Goal: Information Seeking & Learning: Learn about a topic

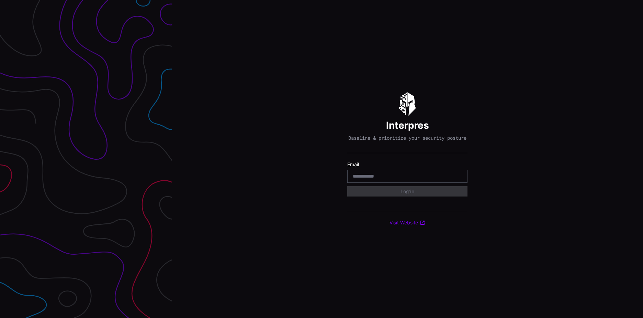
click at [387, 177] on input "email" at bounding box center [407, 176] width 109 height 6
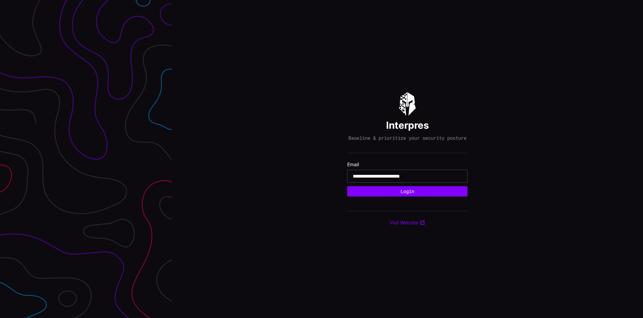
type input "**********"
click at [347, 186] on button "Login" at bounding box center [407, 191] width 120 height 10
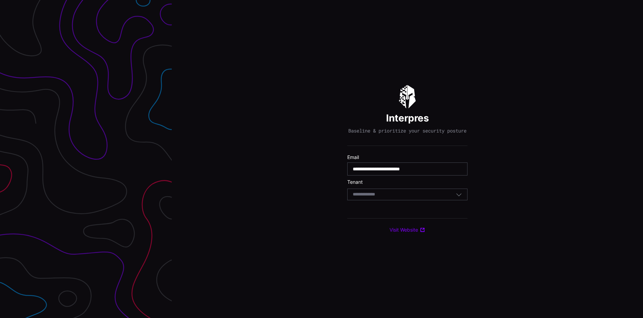
click at [388, 195] on div "Select Tenant" at bounding box center [404, 194] width 103 height 6
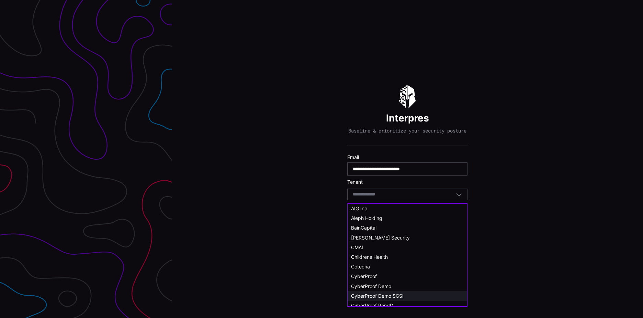
click at [399, 294] on span "CyberProof Demo SGSI" at bounding box center [377, 295] width 53 height 6
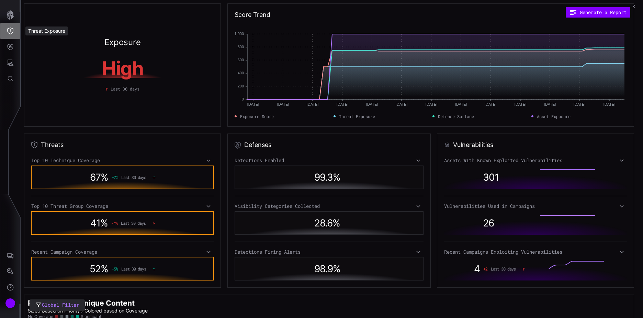
click at [13, 32] on icon "Threat Exposure" at bounding box center [10, 30] width 7 height 7
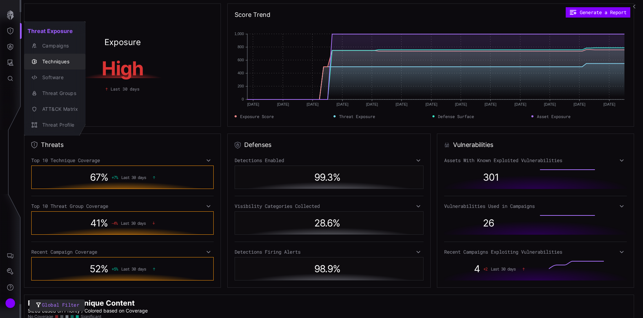
click at [53, 60] on div "Techniques" at bounding box center [58, 61] width 39 height 9
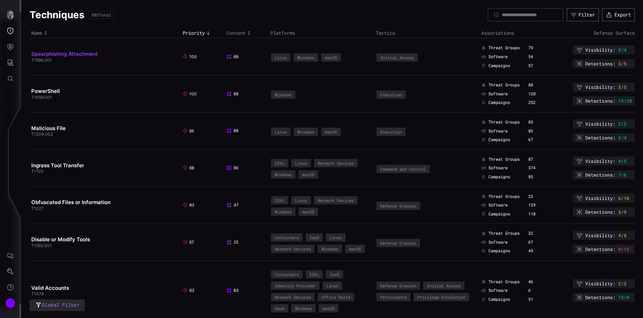
click at [67, 53] on link "Spearphishing Attachment" at bounding box center [64, 54] width 67 height 7
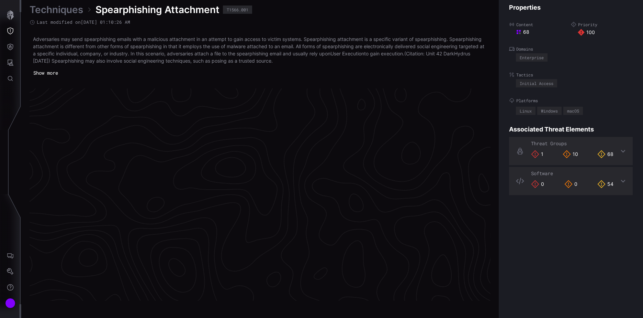
scroll to position [1443, 288]
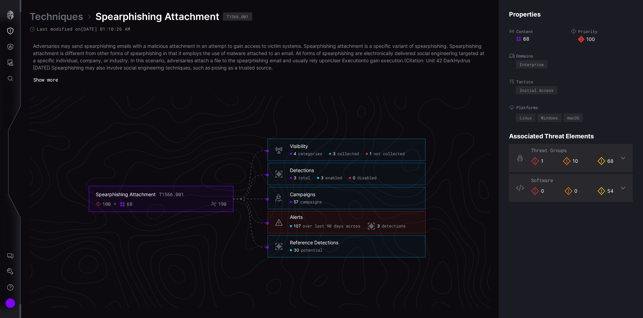
click at [55, 17] on link "Techniques" at bounding box center [57, 16] width 54 height 12
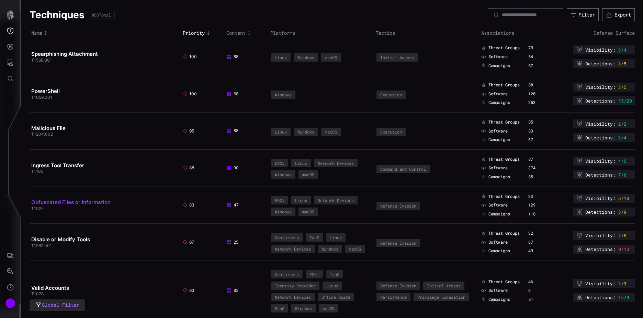
click at [60, 202] on link "Obfuscated Files or Information" at bounding box center [70, 202] width 79 height 7
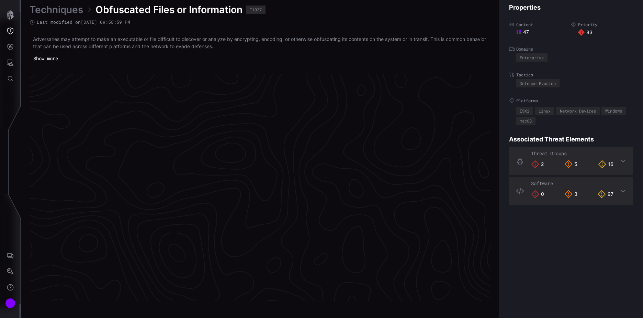
scroll to position [1436, 288]
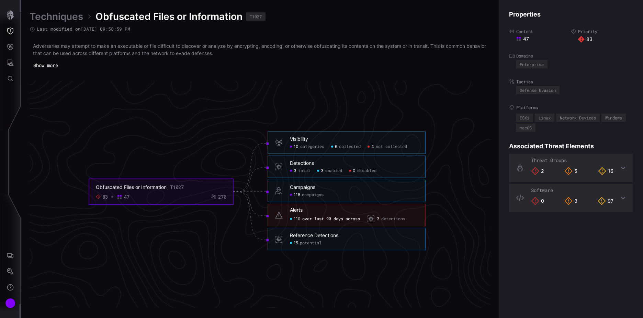
click at [62, 18] on link "Techniques" at bounding box center [57, 16] width 54 height 12
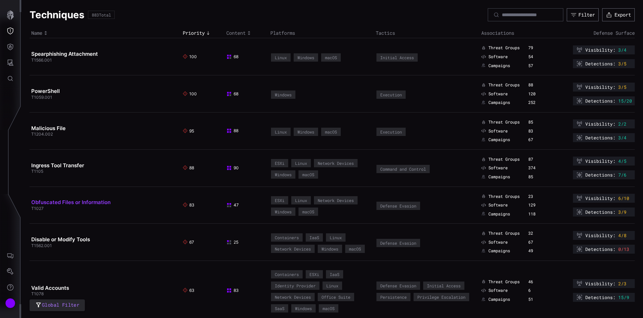
click at [55, 201] on link "Obfuscated Files or Information" at bounding box center [70, 202] width 79 height 7
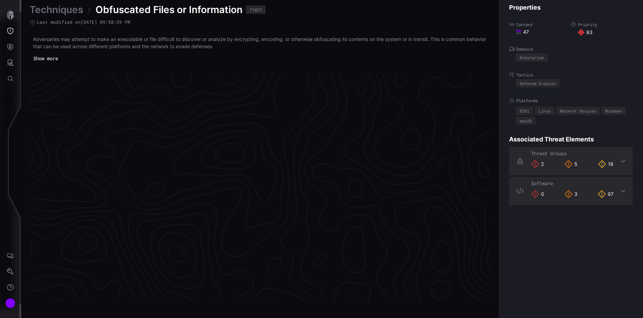
scroll to position [1436, 288]
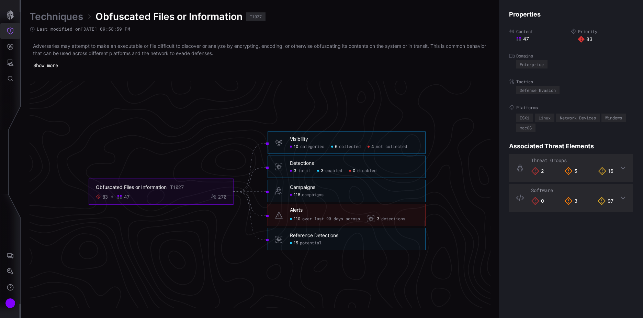
click at [10, 30] on icon "Threat Exposure" at bounding box center [10, 30] width 7 height 7
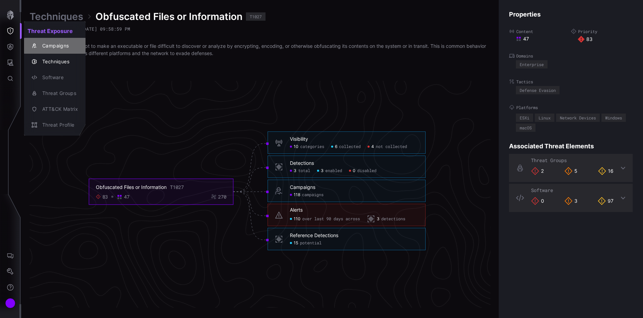
click at [57, 47] on div "Campaigns" at bounding box center [58, 46] width 39 height 9
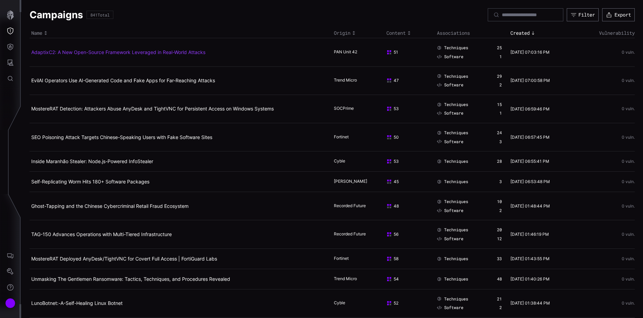
click at [147, 52] on link "AdaptixC2: A New Open-Source Framework Leveraged in Real-World Attacks" at bounding box center [118, 52] width 174 height 6
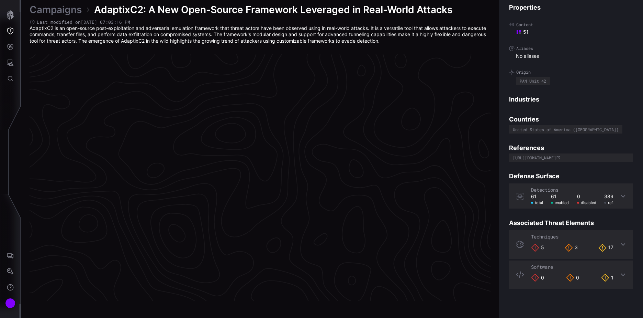
scroll to position [1426, 288]
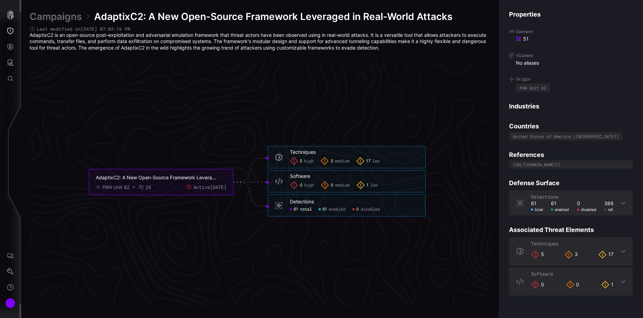
click at [304, 210] on span "total" at bounding box center [306, 208] width 12 height 5
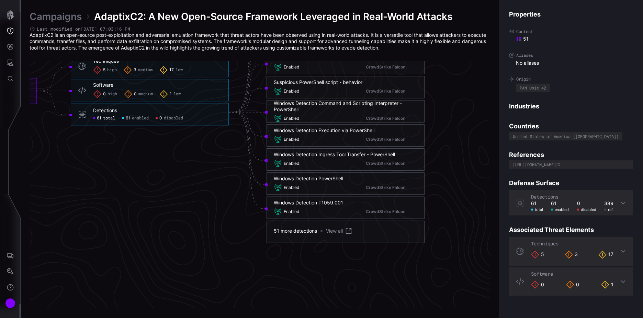
scroll to position [1460, 387]
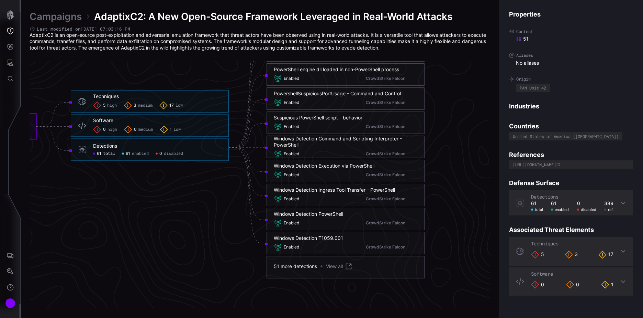
click at [60, 19] on link "Campaigns" at bounding box center [56, 16] width 52 height 12
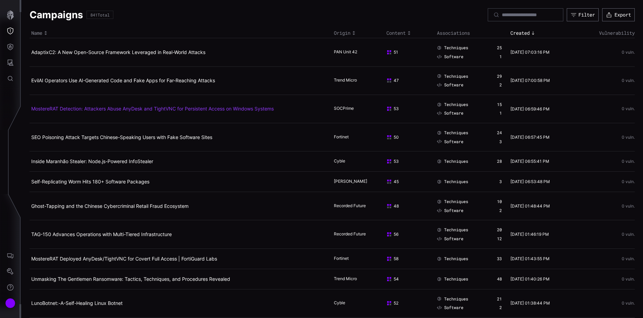
click at [100, 106] on link "MostereRAT Detection: Attackers Abuse AnyDesk and TightVNC for Persistent Acces…" at bounding box center [152, 109] width 243 height 6
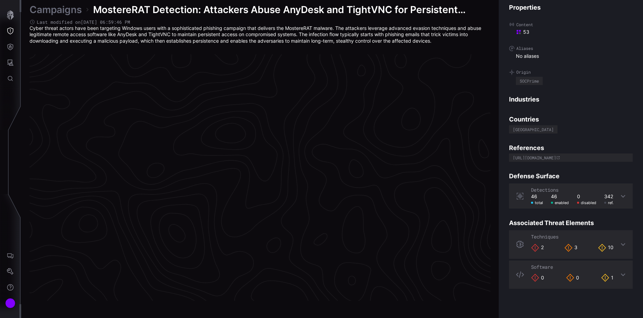
scroll to position [1426, 288]
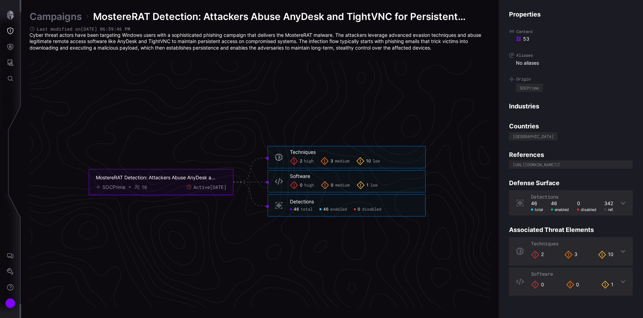
click at [304, 210] on span "total" at bounding box center [307, 208] width 12 height 5
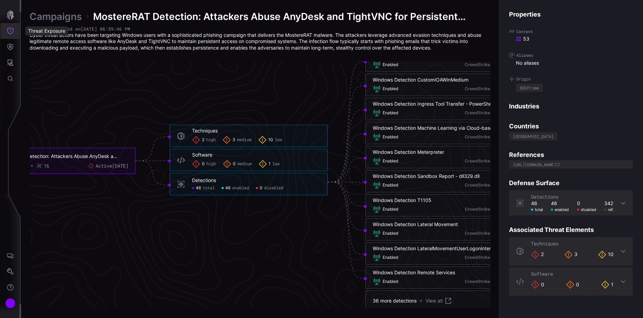
click at [11, 27] on button "Threat Exposure" at bounding box center [10, 31] width 20 height 16
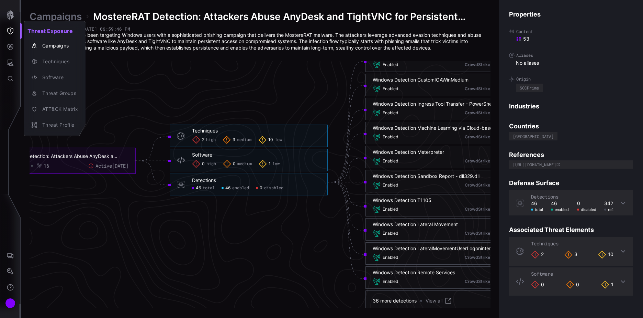
click at [8, 46] on div at bounding box center [321, 159] width 643 height 318
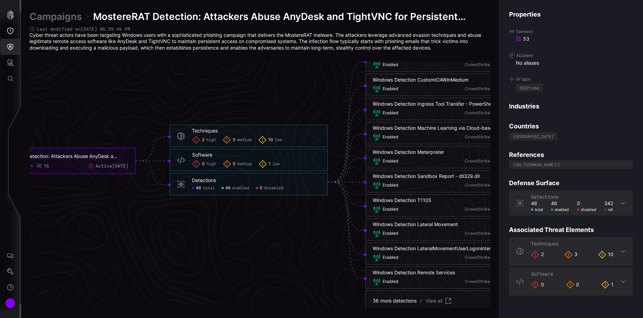
click at [12, 48] on icon "Defense Surface" at bounding box center [10, 46] width 7 height 7
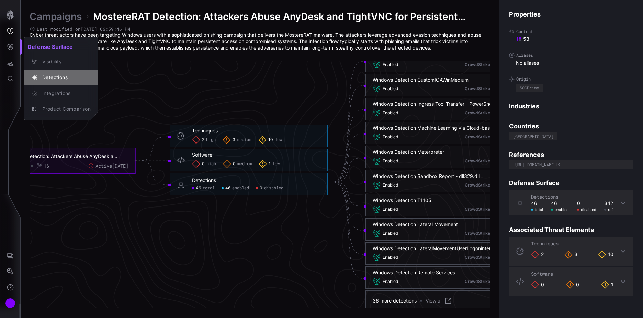
click at [55, 77] on div "Detections" at bounding box center [65, 77] width 52 height 9
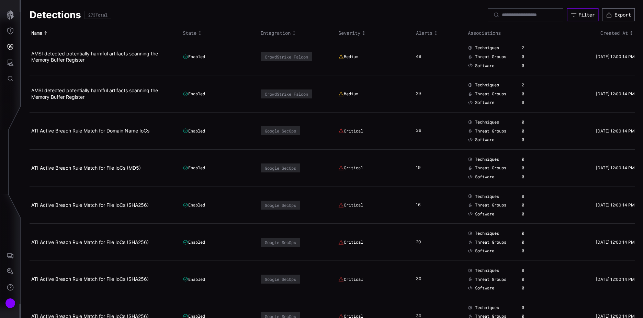
click at [579, 15] on div "Filter" at bounding box center [587, 15] width 16 height 6
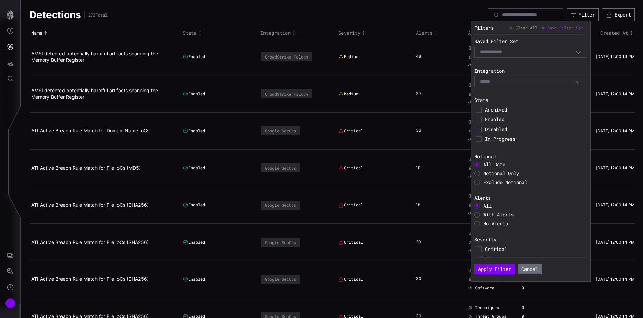
click at [480, 129] on icon at bounding box center [478, 128] width 5 height 5
click at [490, 269] on button "Apply Filter" at bounding box center [495, 269] width 41 height 10
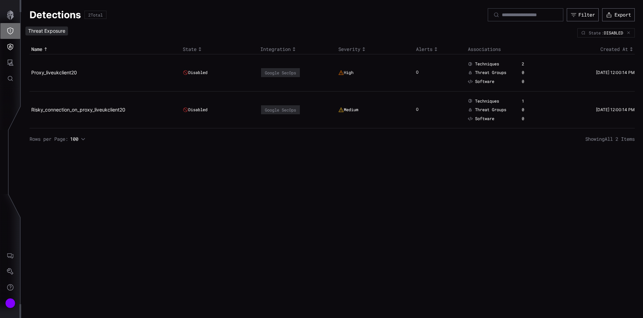
click at [9, 31] on icon "Threat Exposure" at bounding box center [10, 30] width 7 height 7
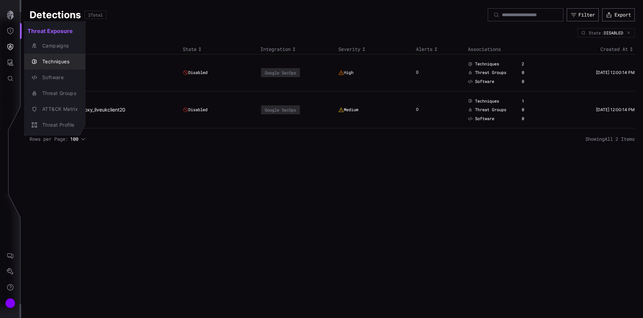
click at [64, 63] on div "Techniques" at bounding box center [58, 61] width 39 height 9
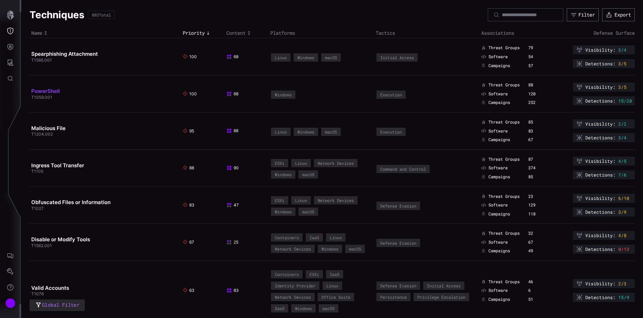
click at [55, 90] on link "PowerShell" at bounding box center [45, 91] width 29 height 7
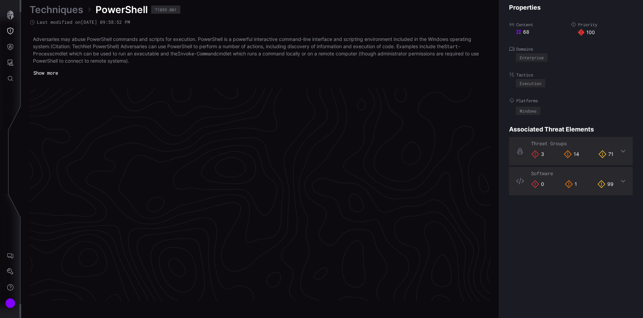
scroll to position [1443, 288]
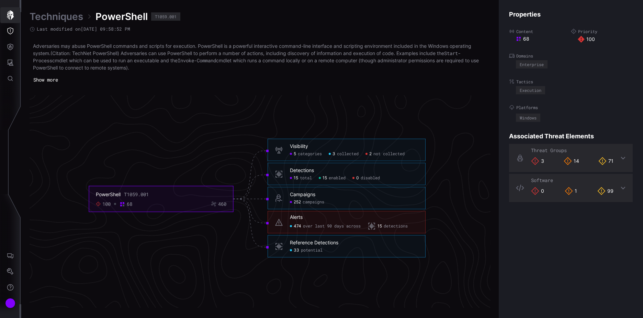
click at [12, 15] on icon "button" at bounding box center [10, 15] width 7 height 10
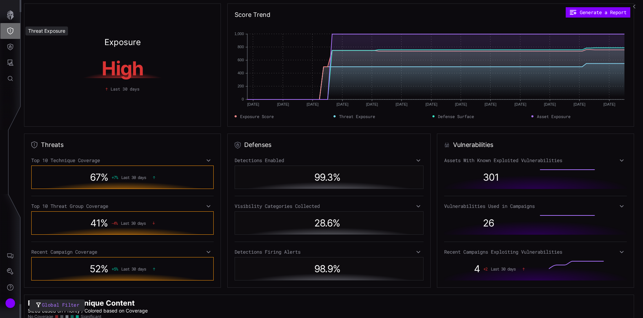
click at [11, 31] on icon "Threat Exposure" at bounding box center [10, 30] width 7 height 7
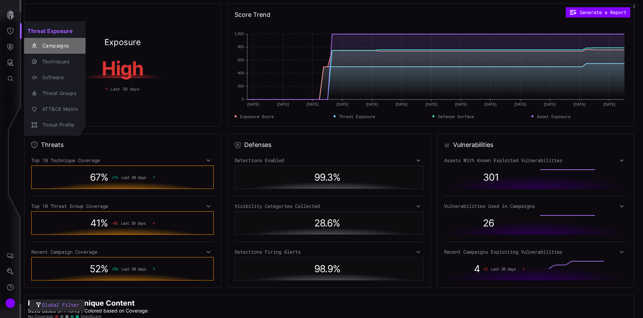
click at [53, 46] on div "Campaigns" at bounding box center [58, 46] width 39 height 9
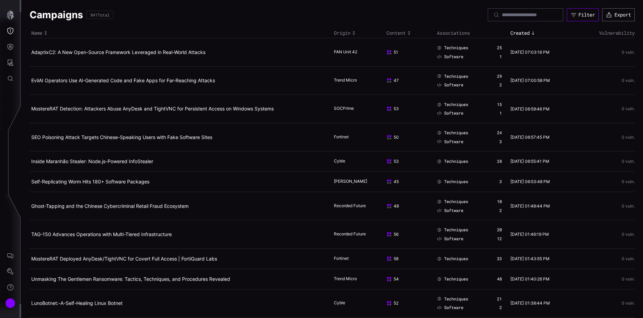
click at [579, 12] on div "Filter" at bounding box center [587, 15] width 16 height 6
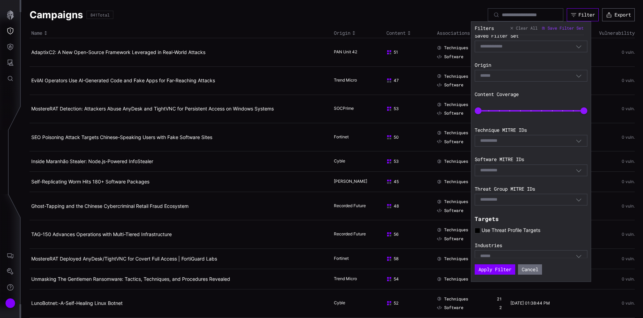
scroll to position [80, 0]
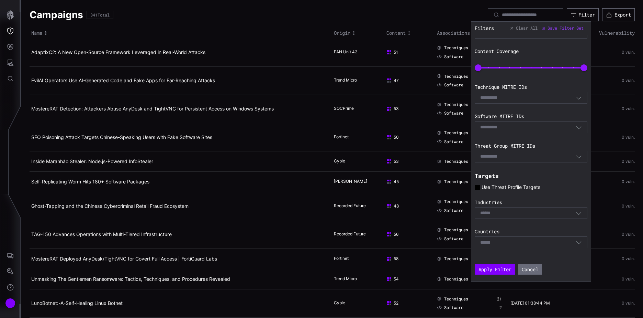
click at [478, 187] on icon at bounding box center [477, 187] width 5 height 5
click at [498, 273] on button "Apply Filter" at bounding box center [495, 269] width 37 height 9
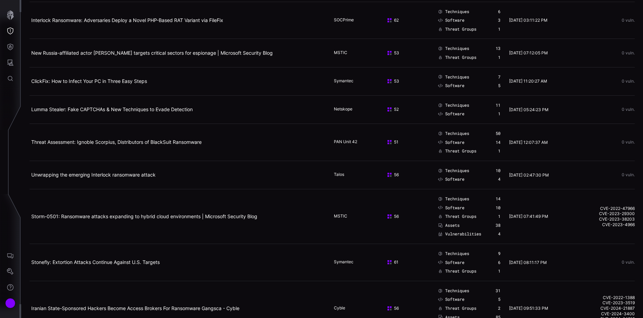
scroll to position [243, 0]
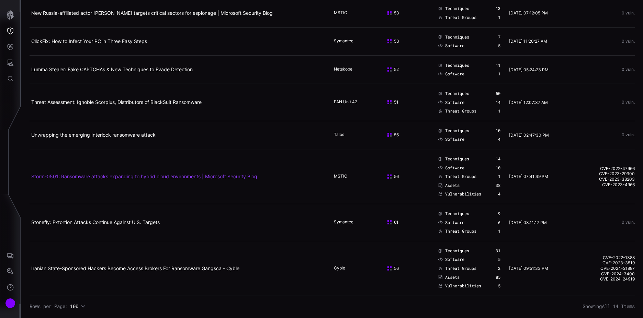
click at [152, 176] on link "Storm-0501: Ransomware attacks expanding to hybrid cloud environments | Microso…" at bounding box center [144, 176] width 226 height 6
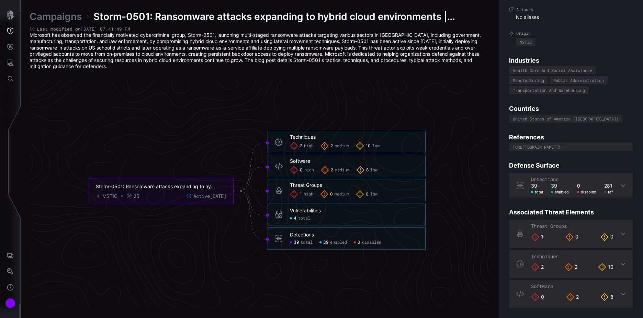
scroll to position [46, 0]
click at [621, 184] on icon at bounding box center [623, 184] width 5 height 5
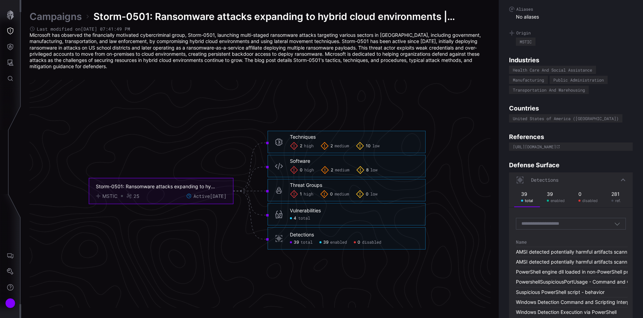
click at [593, 225] on div "Search by Technique(s)" at bounding box center [568, 223] width 93 height 6
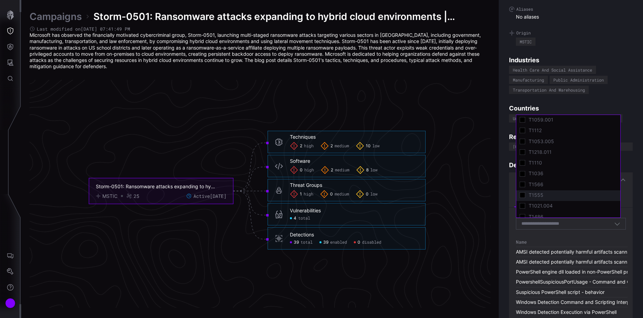
scroll to position [26, 0]
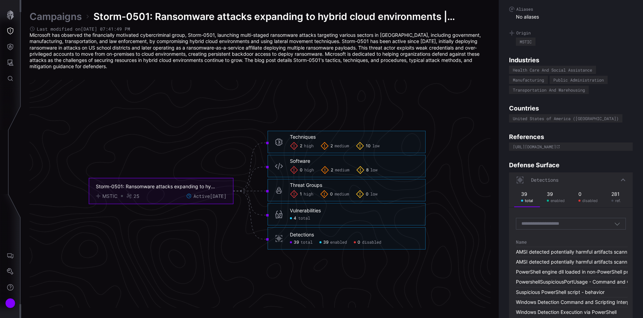
click at [205, 74] on div "Campaigns Storm-0501: Ransomware attacks expanding to hybrid cloud environments…" at bounding box center [260, 158] width 461 height 297
click at [308, 145] on span "high" at bounding box center [309, 145] width 10 height 5
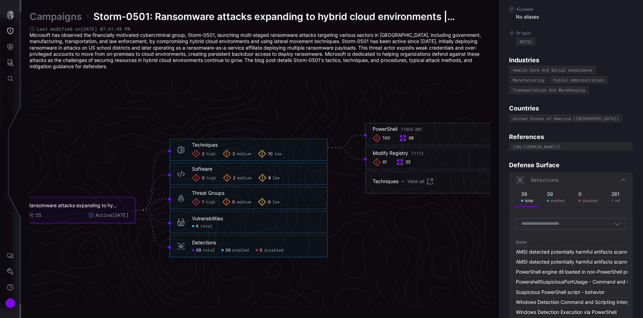
click at [214, 203] on span "high" at bounding box center [211, 201] width 10 height 5
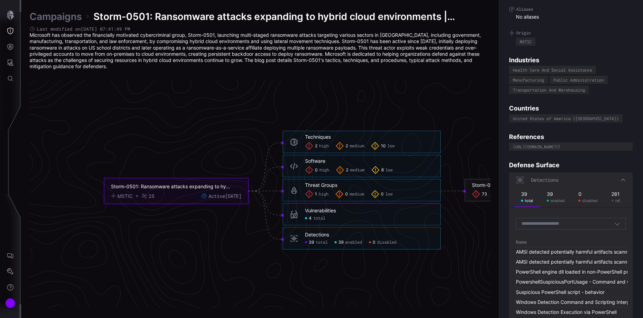
scroll to position [1436, 108]
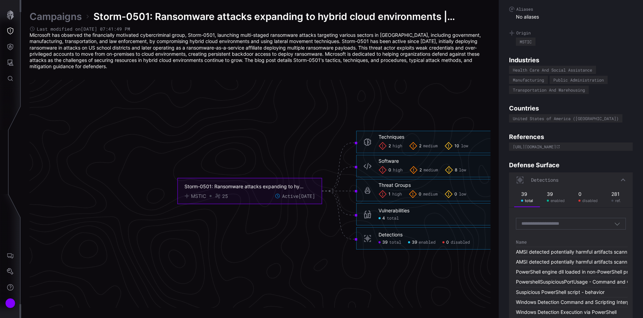
click at [62, 18] on link "Campaigns" at bounding box center [56, 16] width 52 height 12
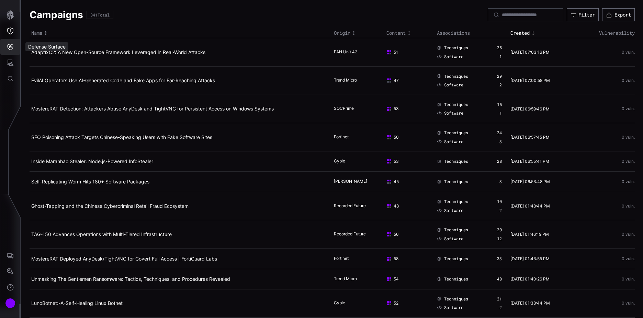
click at [11, 47] on icon "Defense Surface" at bounding box center [11, 47] width 6 height 7
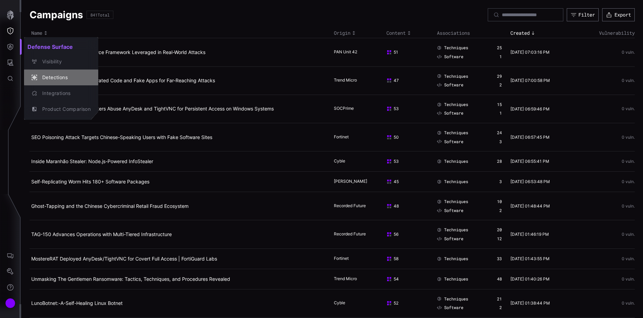
click at [64, 77] on div "Detections" at bounding box center [65, 77] width 52 height 9
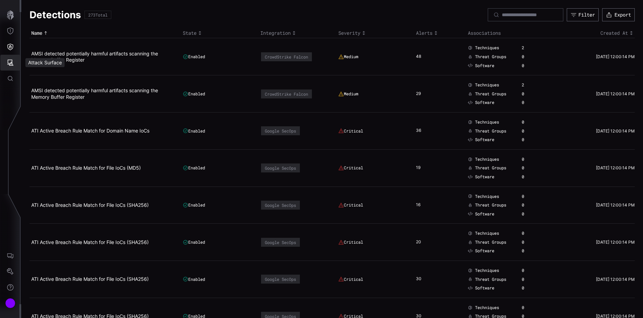
click at [13, 62] on icon "Attack Surface" at bounding box center [10, 62] width 7 height 7
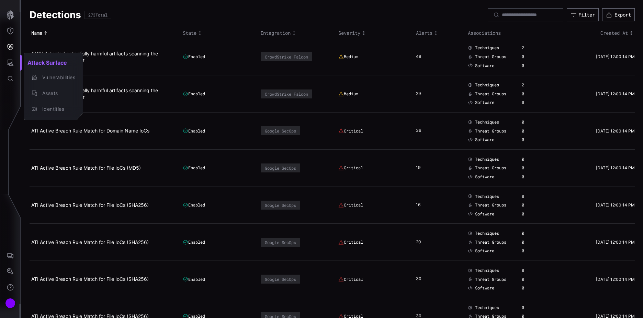
click at [10, 31] on div at bounding box center [321, 159] width 643 height 318
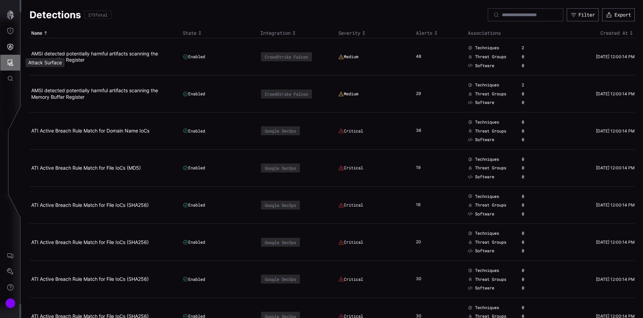
click at [12, 60] on icon "Attack Surface" at bounding box center [10, 62] width 7 height 7
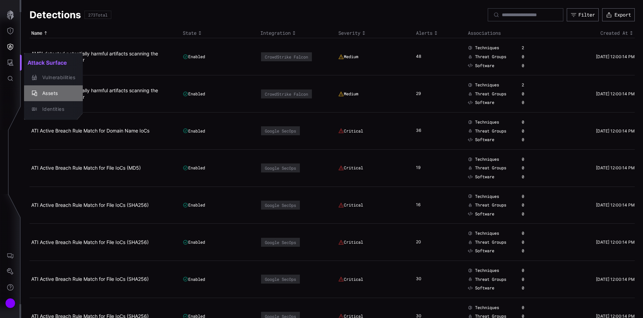
click at [54, 92] on div "Assets" at bounding box center [57, 93] width 36 height 9
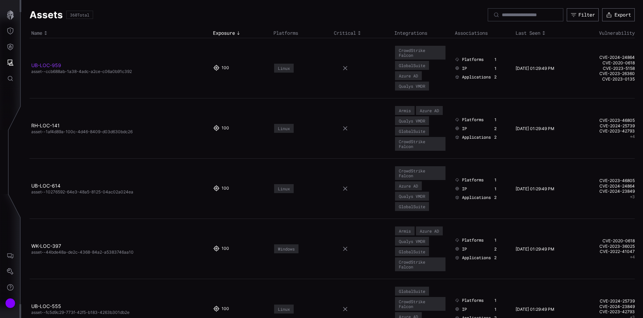
click at [40, 63] on link "UB-LOC-959" at bounding box center [46, 65] width 30 height 6
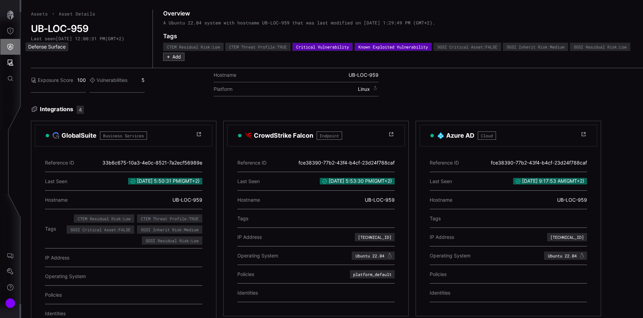
click at [10, 48] on icon "Defense Surface" at bounding box center [10, 46] width 7 height 7
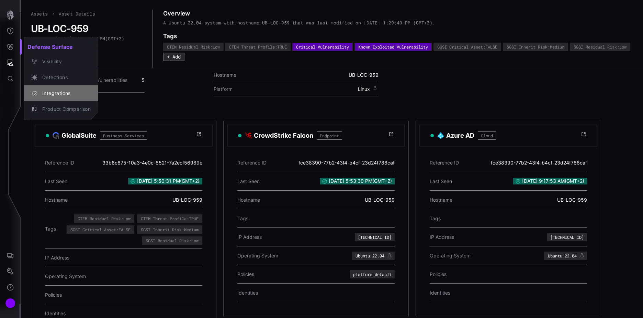
click at [65, 92] on div "Integrations" at bounding box center [65, 93] width 52 height 9
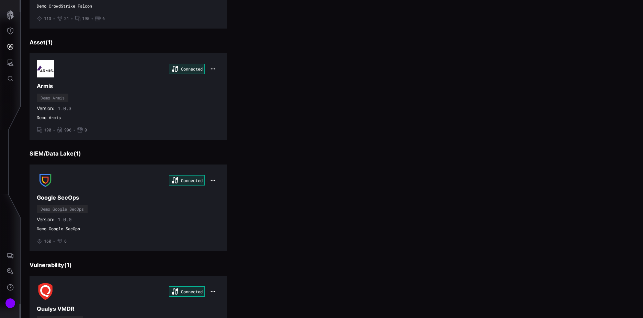
scroll to position [414, 0]
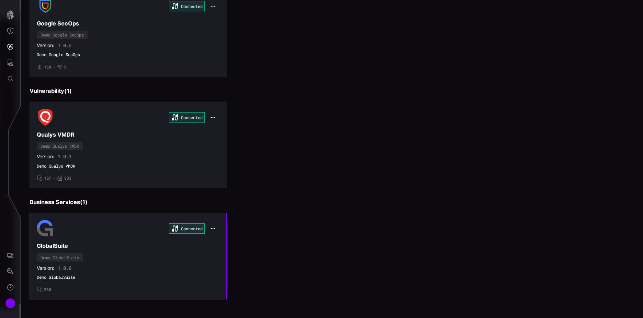
click at [67, 229] on div "Connected" at bounding box center [128, 228] width 183 height 17
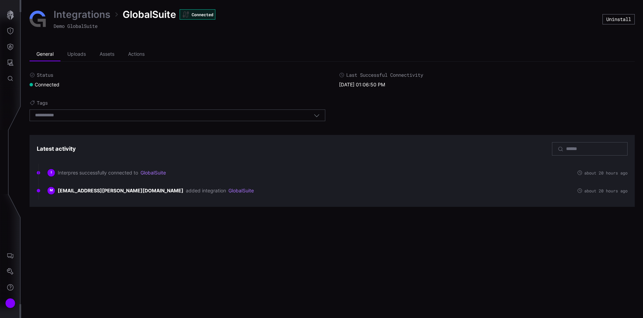
click at [76, 14] on link "Integrations" at bounding box center [82, 14] width 57 height 12
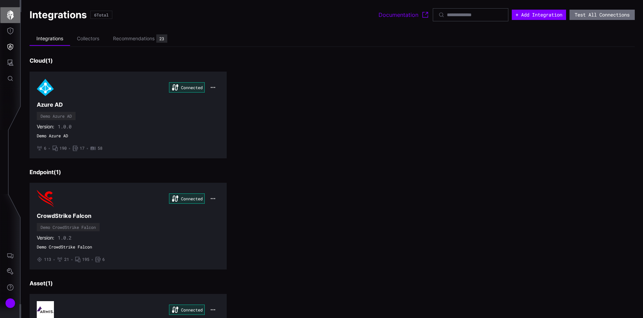
click at [15, 14] on button "button" at bounding box center [10, 15] width 20 height 16
